Goal: Navigation & Orientation: Find specific page/section

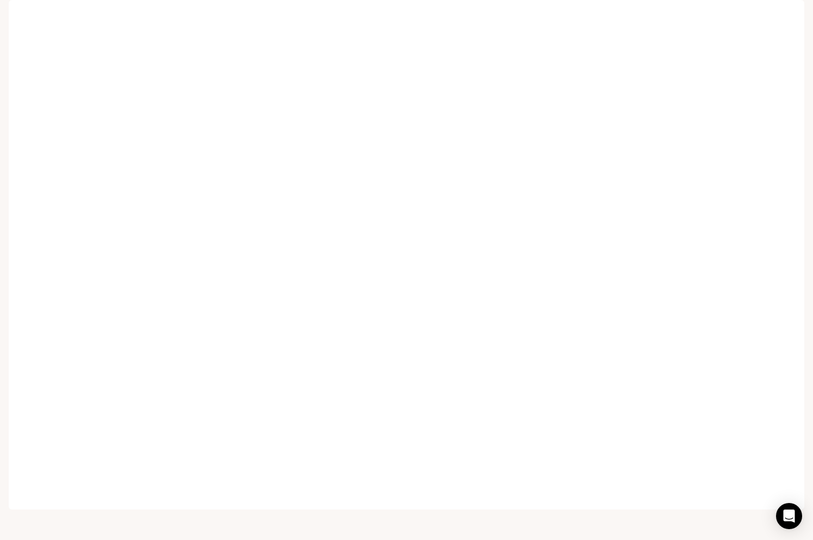
click at [700, 15] on span "Runtime" at bounding box center [685, 16] width 29 height 14
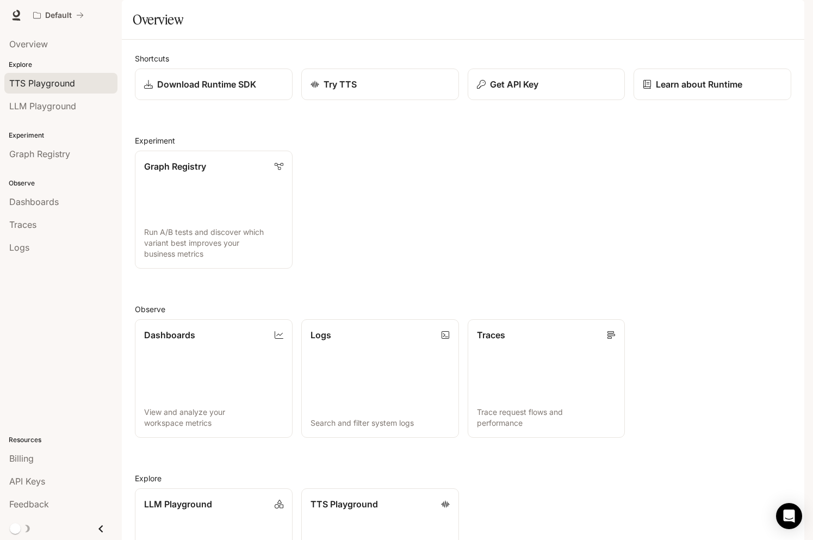
click at [55, 91] on link "TTS Playground" at bounding box center [60, 83] width 113 height 21
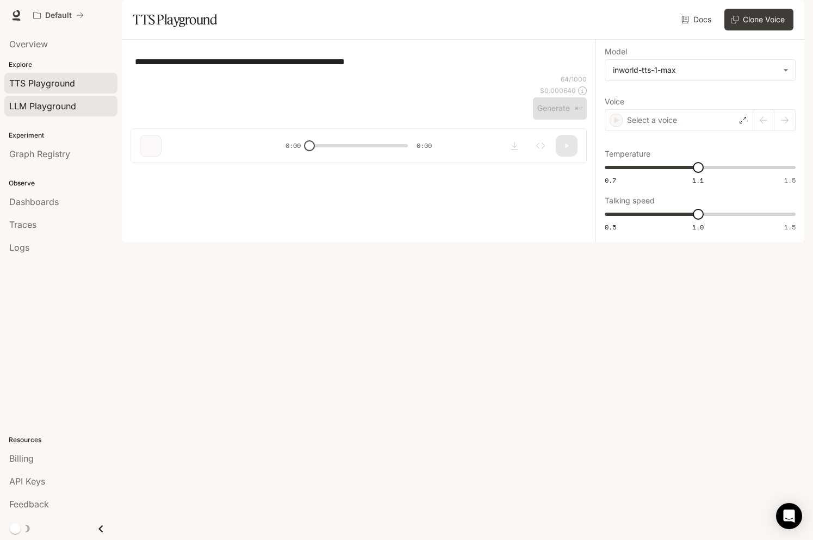
click at [50, 102] on span "LLM Playground" at bounding box center [42, 106] width 67 height 13
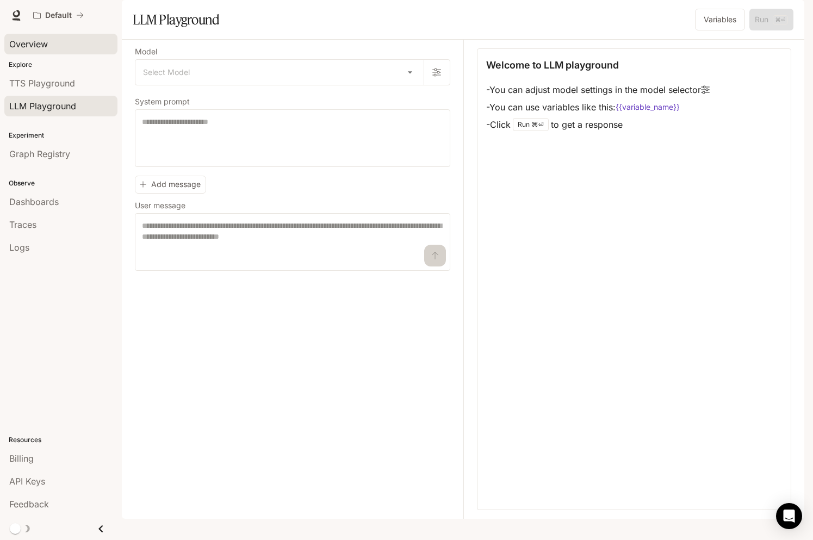
click at [39, 43] on span "Overview" at bounding box center [28, 44] width 39 height 13
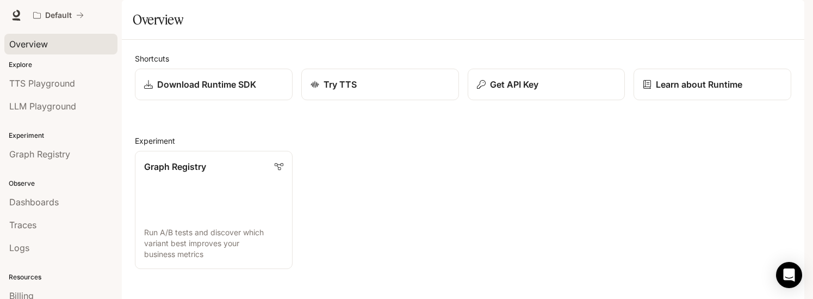
click at [785, 13] on icon "button" at bounding box center [789, 15] width 9 height 9
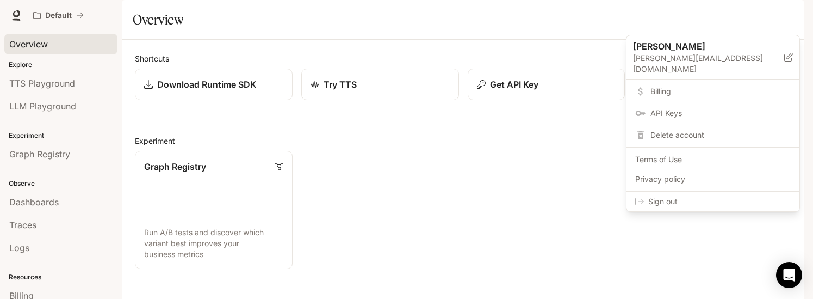
click at [653, 196] on span "Sign out" at bounding box center [720, 201] width 143 height 11
